Goal: Find contact information: Find contact information

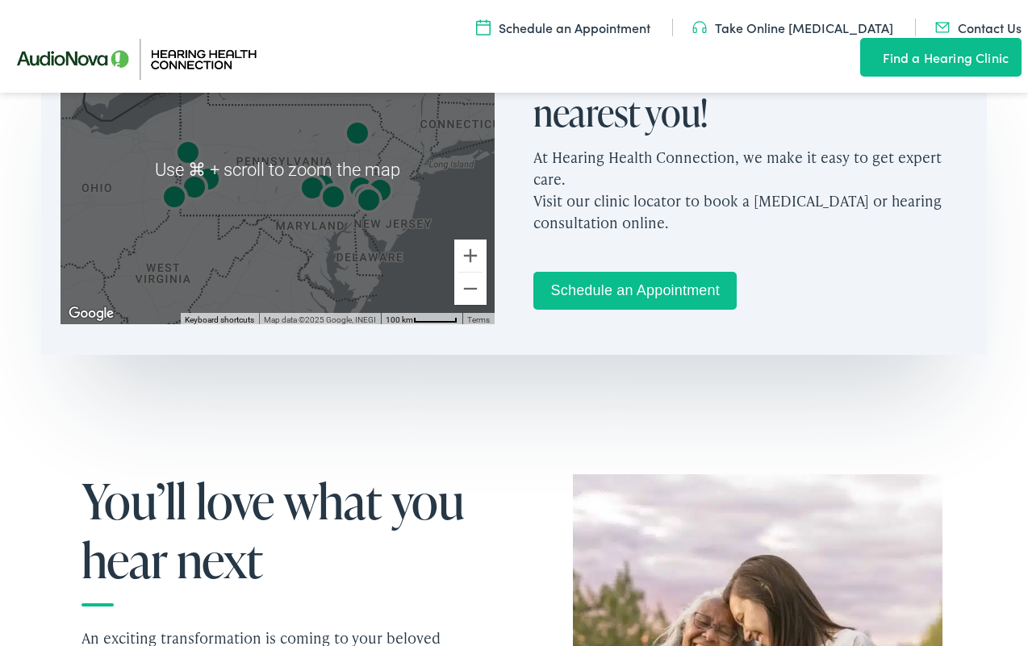
scroll to position [1245, 0]
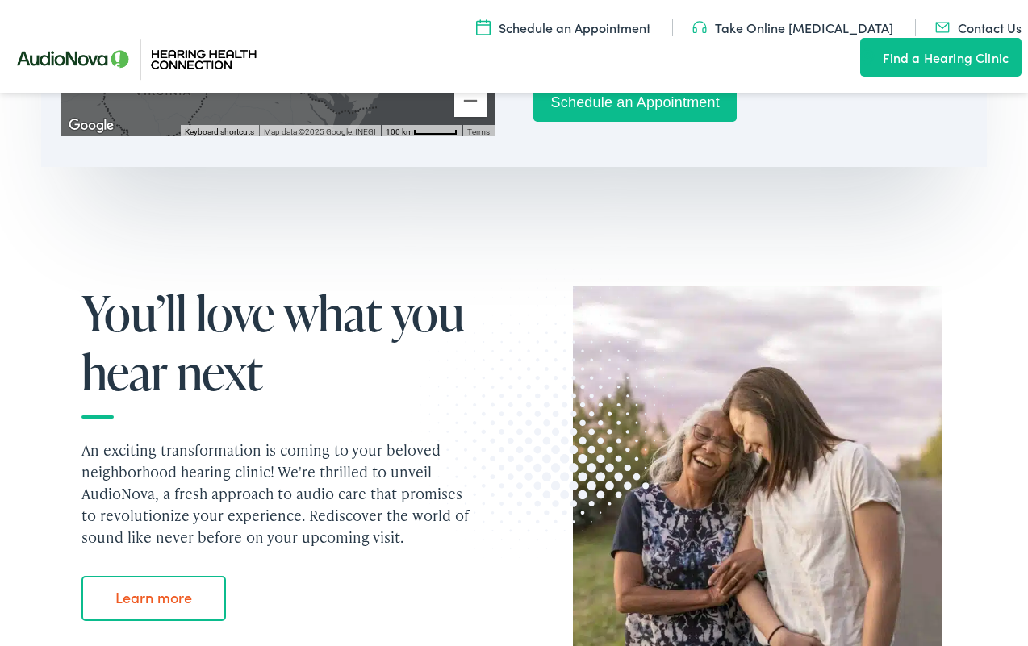
click at [935, 36] on link "Contact Us" at bounding box center [978, 28] width 86 height 18
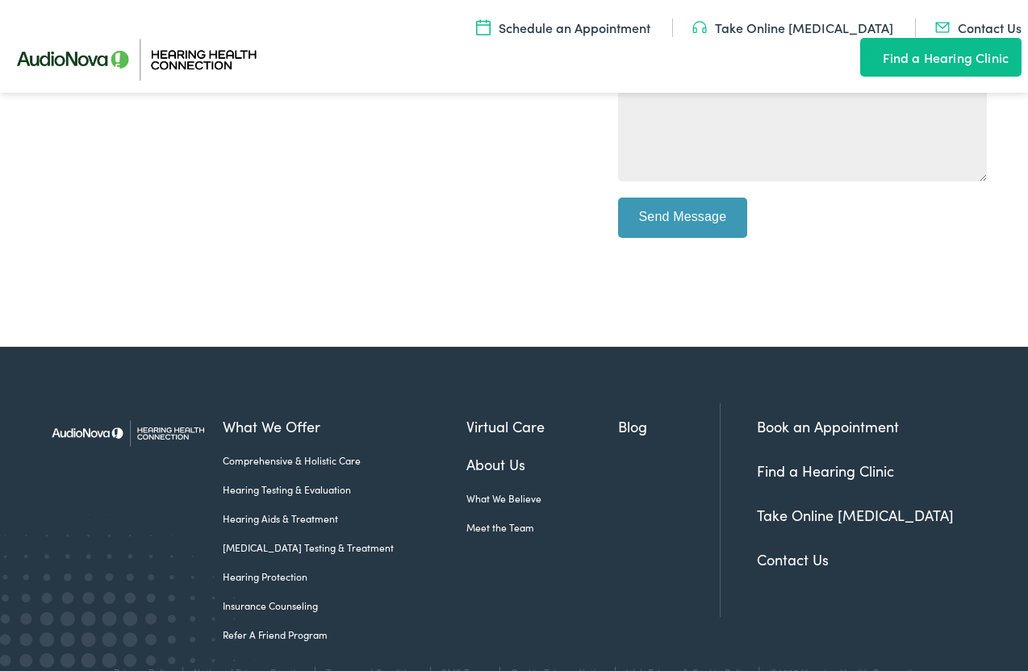
scroll to position [664, 0]
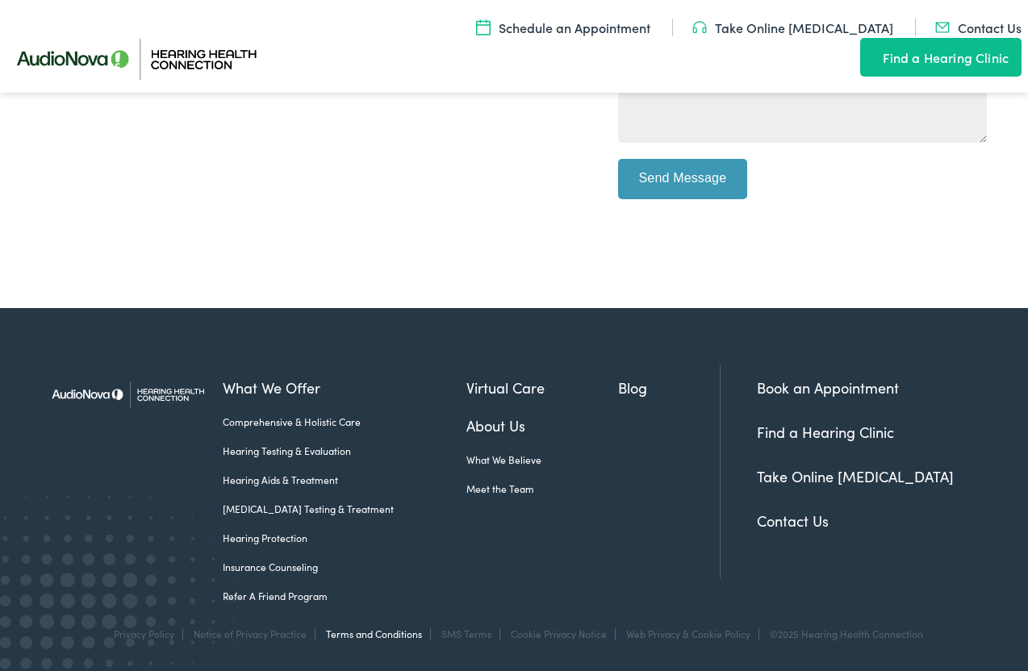
click at [354, 634] on link "Terms and Conditions" at bounding box center [374, 634] width 96 height 14
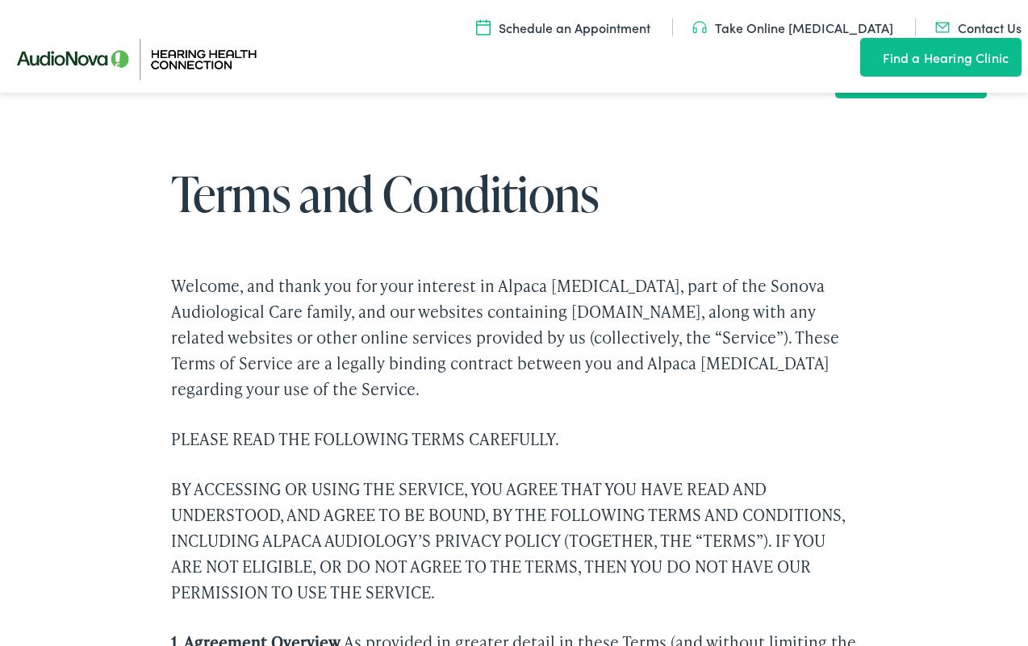
scroll to position [9296, 0]
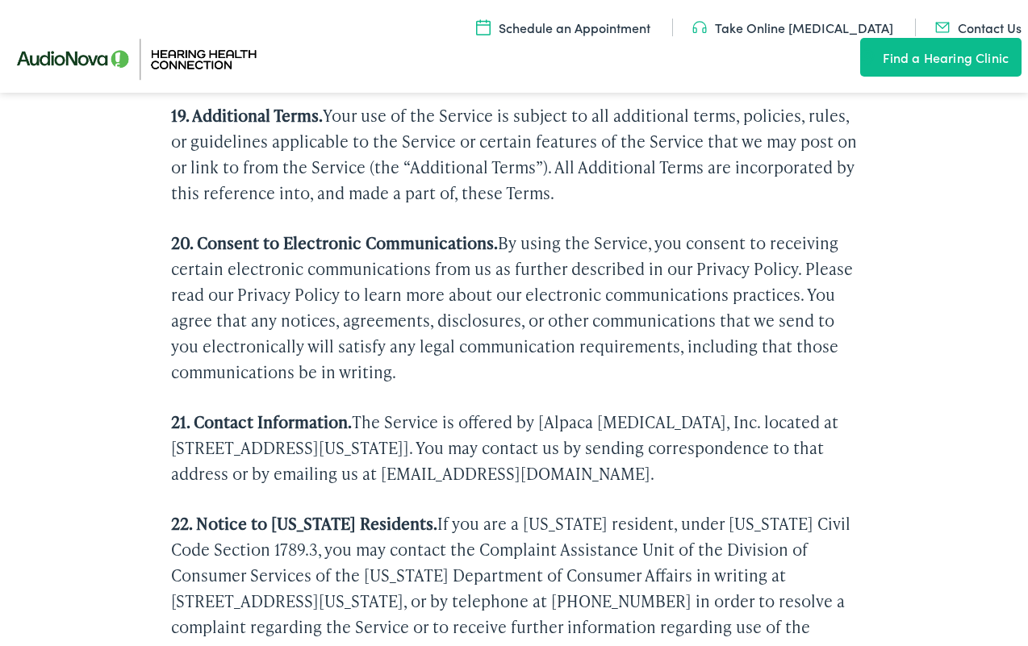
click at [801, 409] on p "21. Contact Information. The Service is offered by [Alpaca [MEDICAL_DATA], Inc.…" at bounding box center [514, 447] width 686 height 77
drag, startPoint x: 781, startPoint y: 323, endPoint x: 558, endPoint y: 320, distance: 222.6
click at [558, 409] on p "21. Contact Information. The Service is offered by [Alpaca [MEDICAL_DATA], Inc.…" at bounding box center [514, 447] width 686 height 77
copy p "[EMAIL_ADDRESS][DOMAIN_NAME]."
